Goal: Task Accomplishment & Management: Use online tool/utility

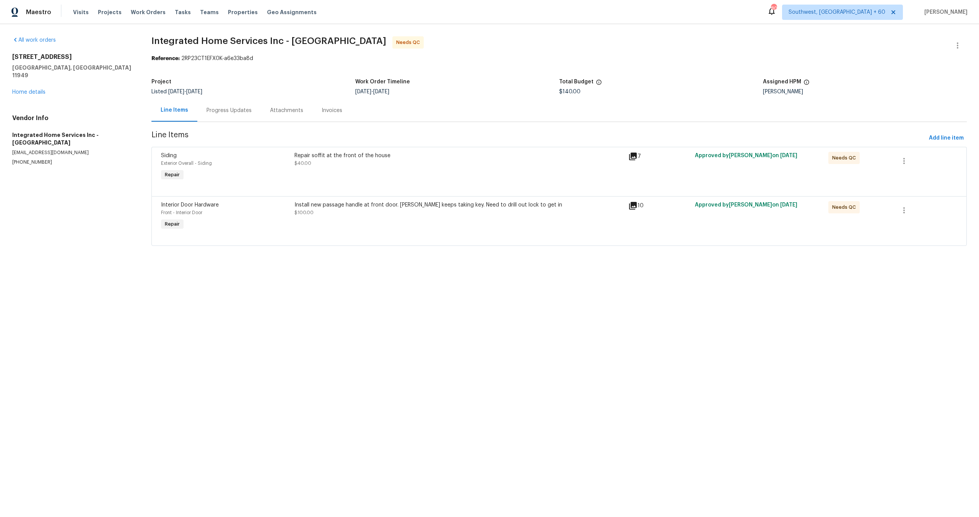
click at [634, 159] on icon at bounding box center [632, 156] width 9 height 9
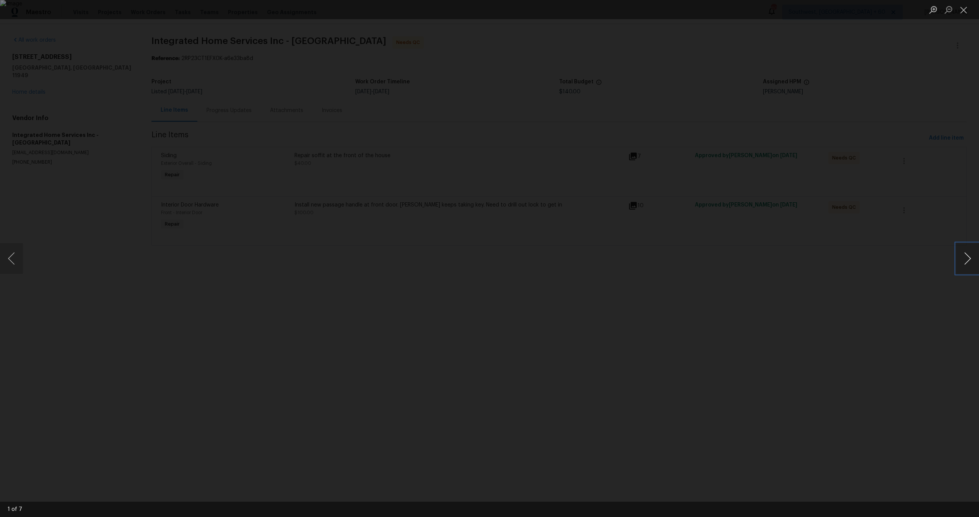
click at [965, 255] on button "Next image" at bounding box center [967, 258] width 23 height 31
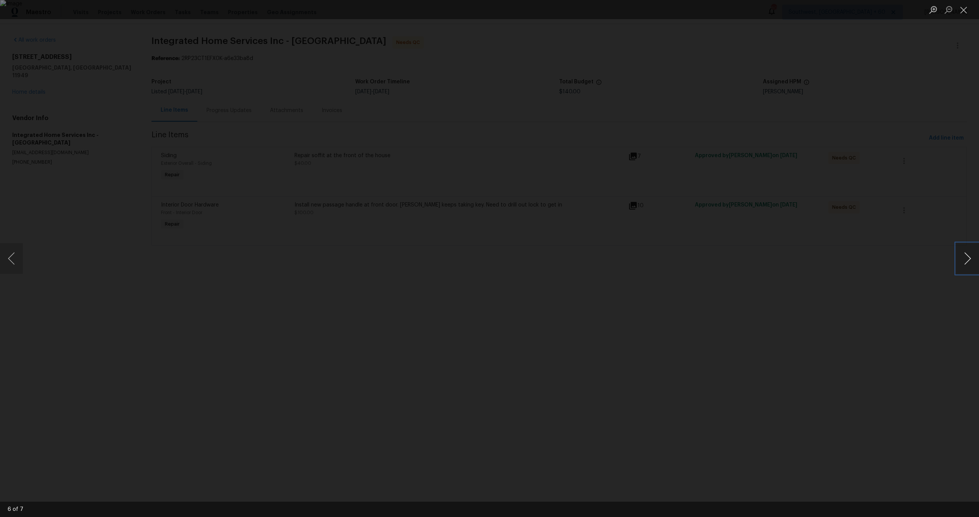
click at [965, 255] on button "Next image" at bounding box center [967, 258] width 23 height 31
click at [965, 13] on button "Close lightbox" at bounding box center [963, 9] width 15 height 13
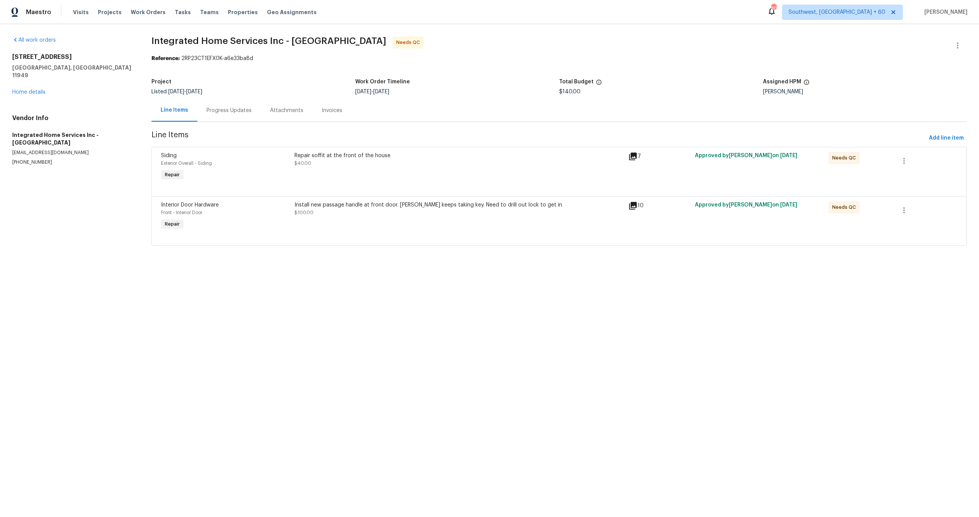
click at [634, 207] on icon at bounding box center [632, 205] width 9 height 9
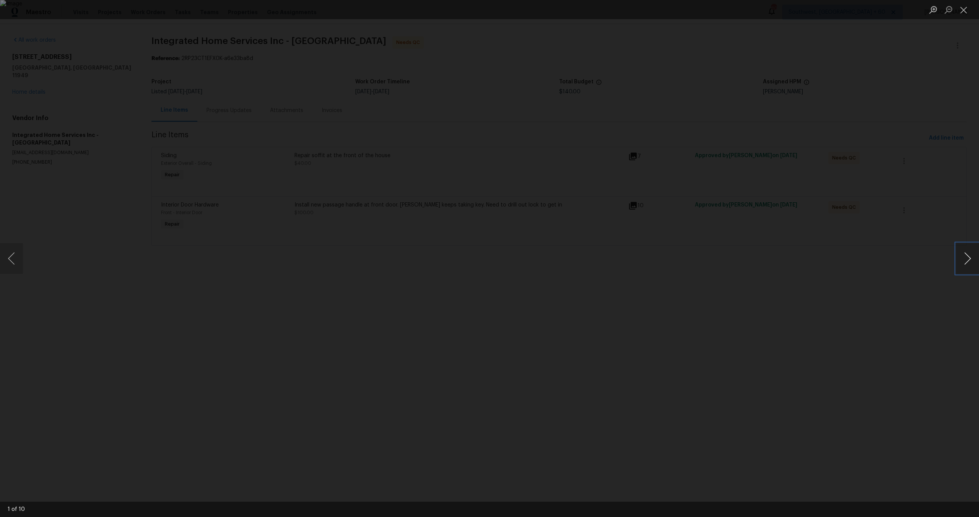
click at [968, 262] on button "Next image" at bounding box center [967, 258] width 23 height 31
click at [964, 11] on button "Close lightbox" at bounding box center [963, 9] width 15 height 13
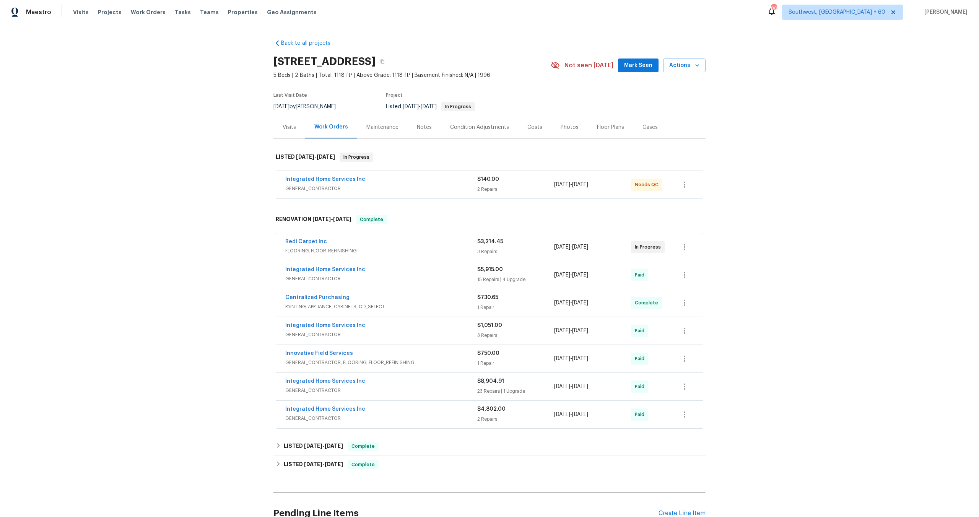
click at [363, 183] on div "Integrated Home Services Inc" at bounding box center [381, 180] width 192 height 9
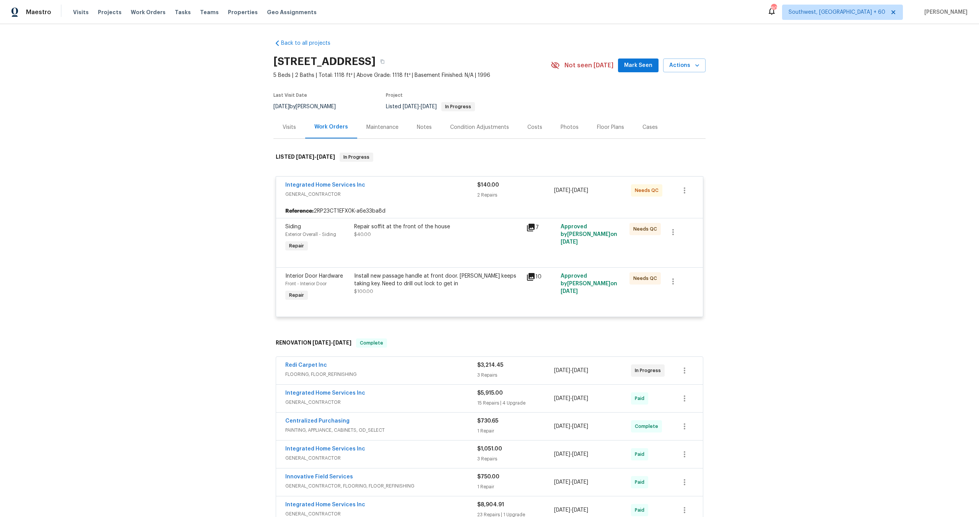
click at [378, 191] on span "GENERAL_CONTRACTOR" at bounding box center [381, 194] width 192 height 8
